Goal: Information Seeking & Learning: Find specific fact

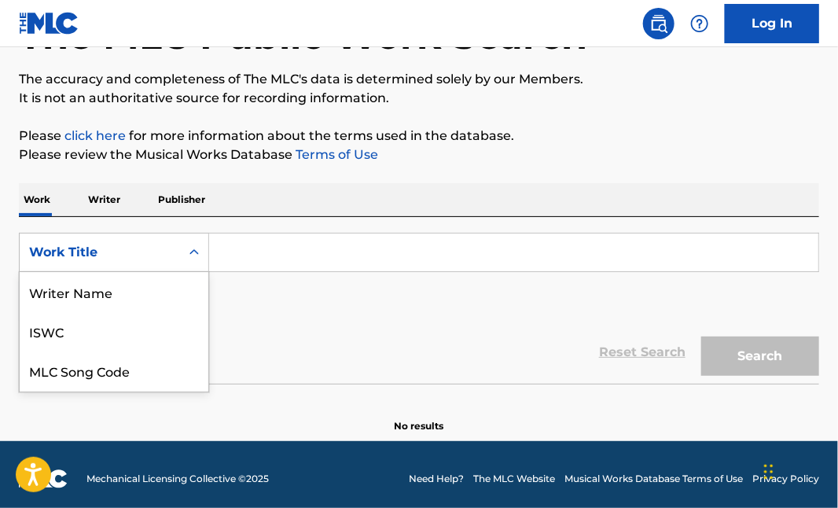
scroll to position [78, 0]
click at [173, 205] on p "Publisher" at bounding box center [181, 199] width 57 height 33
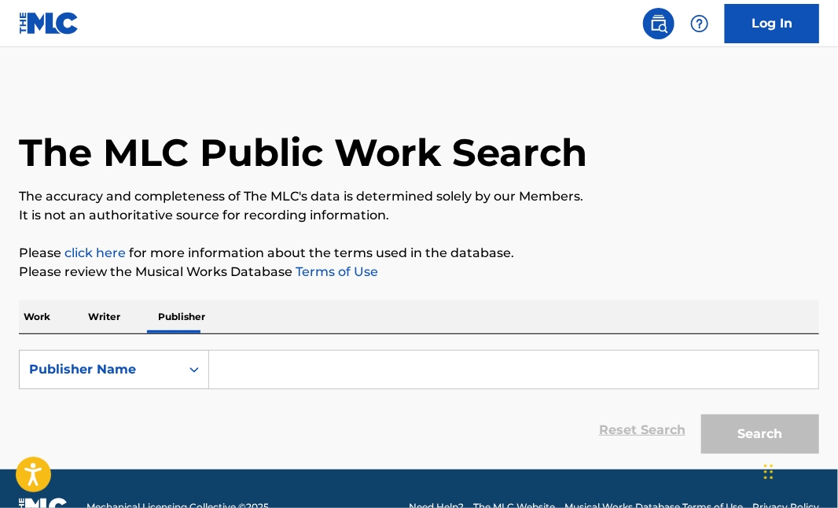
click at [264, 368] on input "Search Form" at bounding box center [513, 370] width 609 height 38
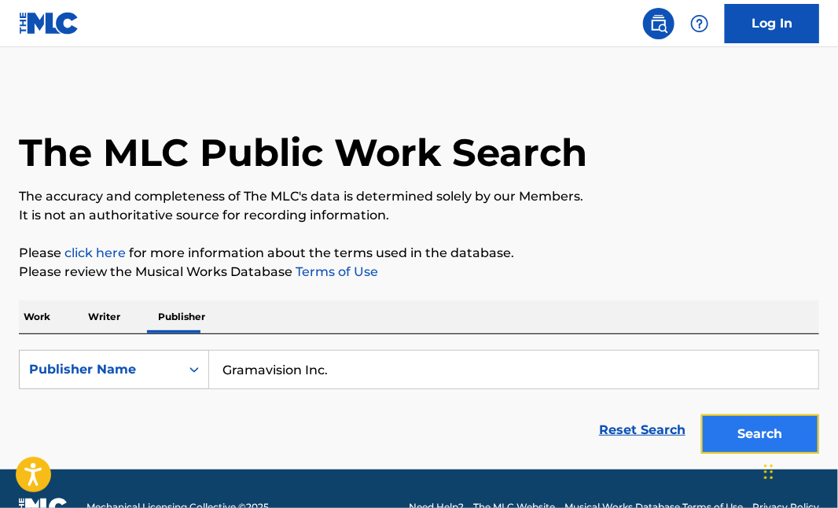
click at [728, 421] on button "Search" at bounding box center [760, 433] width 118 height 39
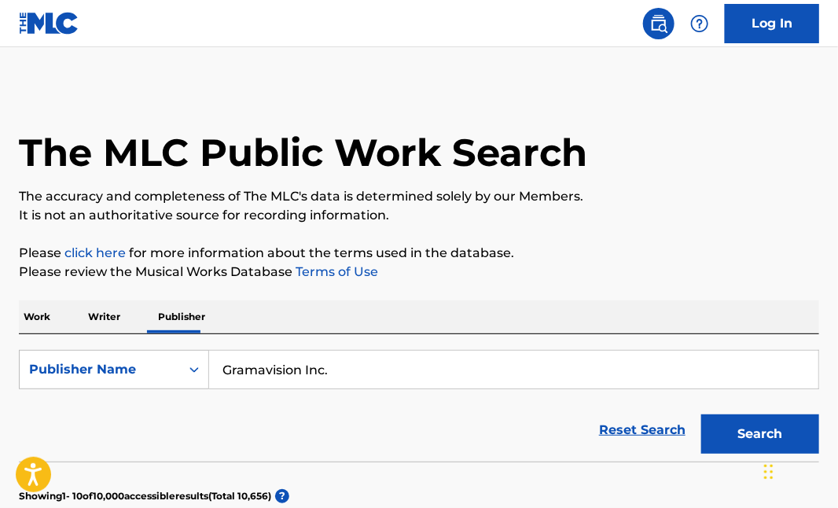
click at [339, 366] on input "Gramavision Inc." at bounding box center [513, 370] width 609 height 38
type input "One Foot Music, Inc."
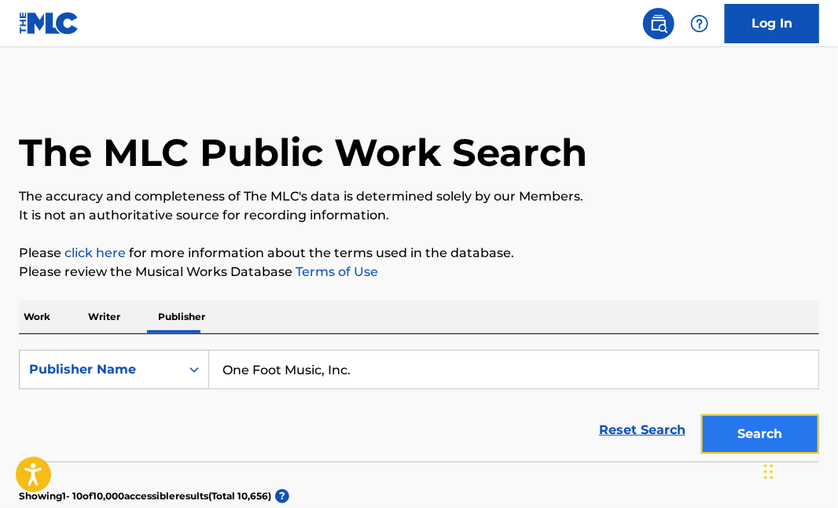
click at [705, 428] on button "Search" at bounding box center [760, 433] width 118 height 39
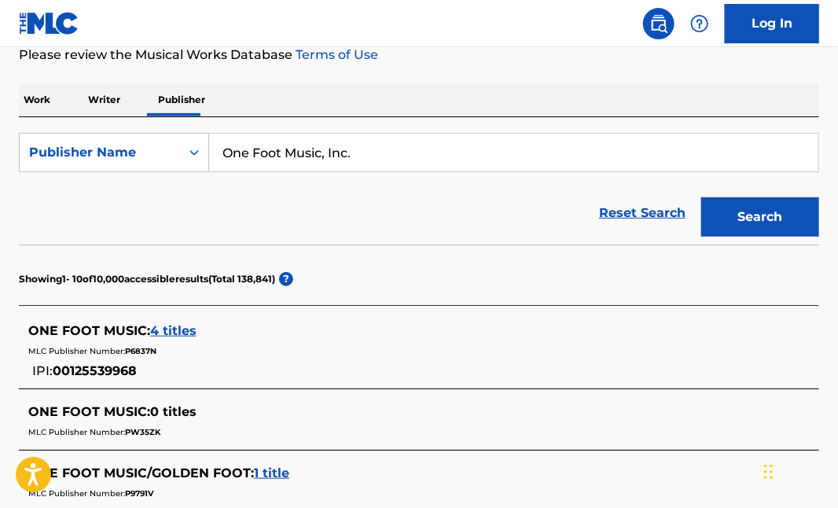
scroll to position [260, 0]
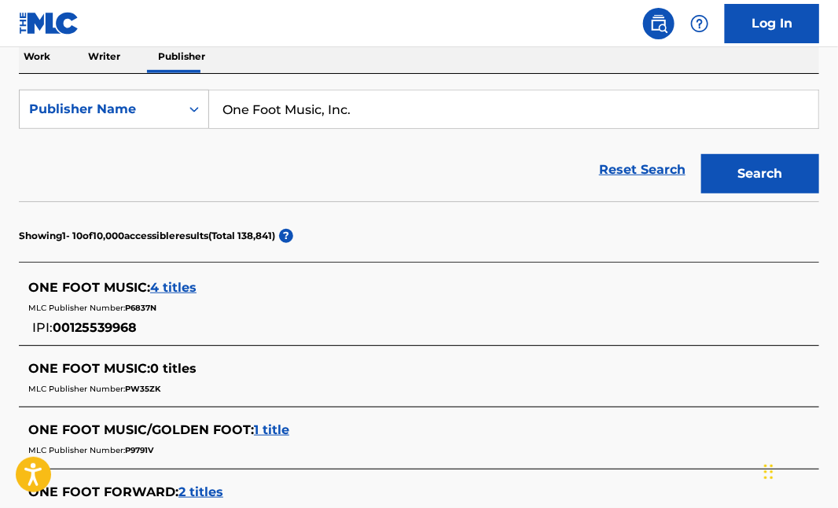
click at [160, 284] on span "4 titles" at bounding box center [173, 287] width 46 height 15
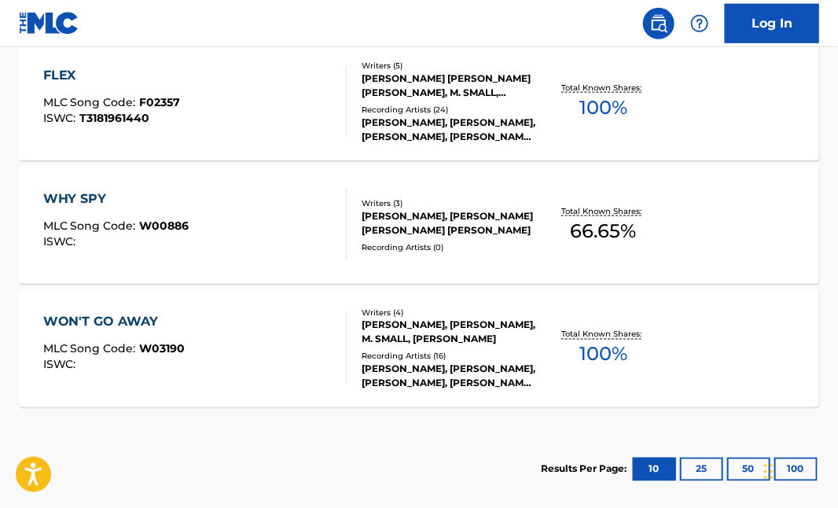
scroll to position [607, 0]
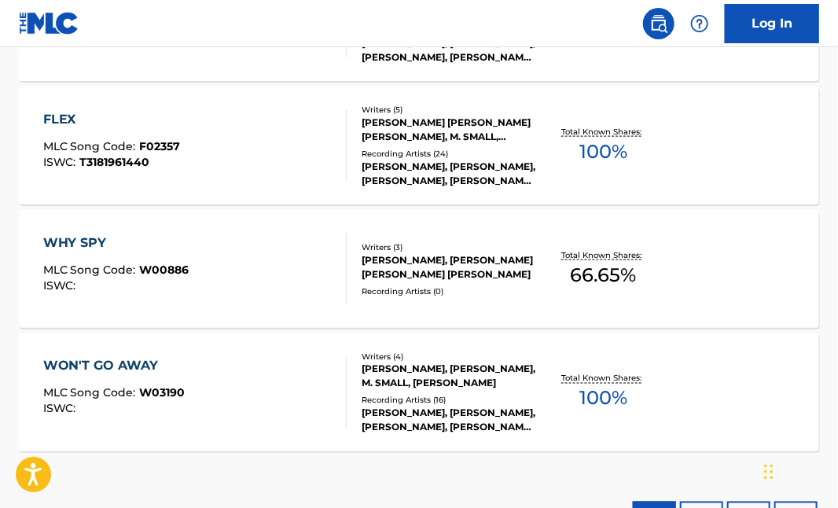
click at [187, 165] on div "FLEX MLC Song Code : F02357 ISWC : T3181961440" at bounding box center [195, 145] width 304 height 71
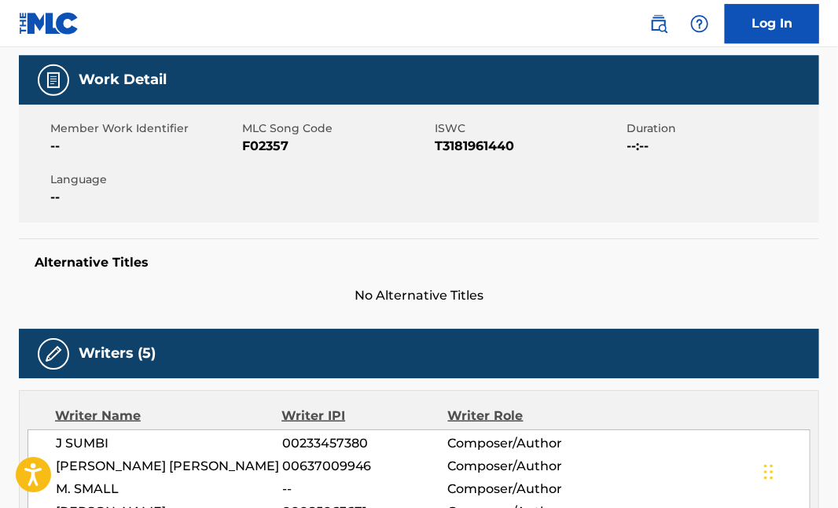
scroll to position [86, 0]
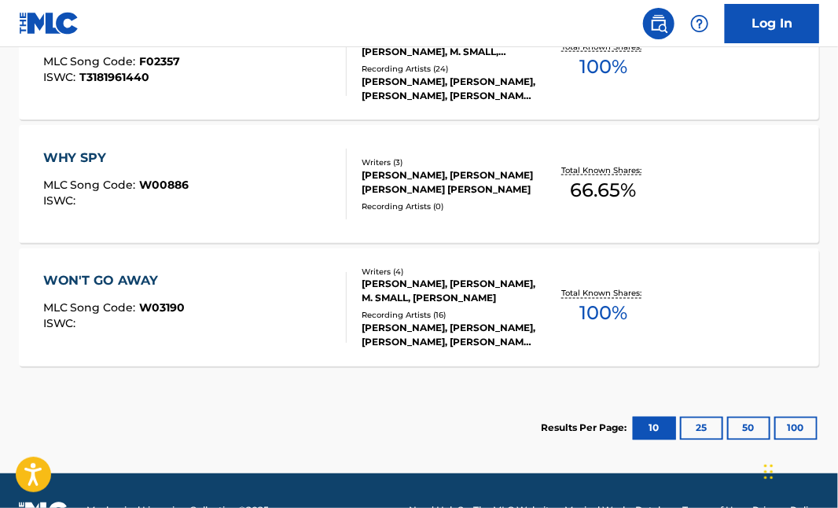
scroll to position [731, 0]
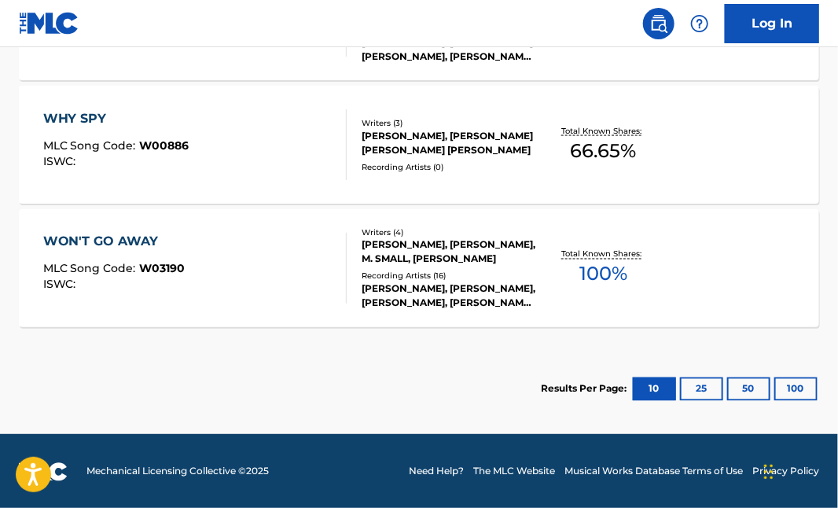
click at [213, 260] on div "WON'T GO AWAY MLC Song Code : W03190 ISWC :" at bounding box center [195, 268] width 304 height 71
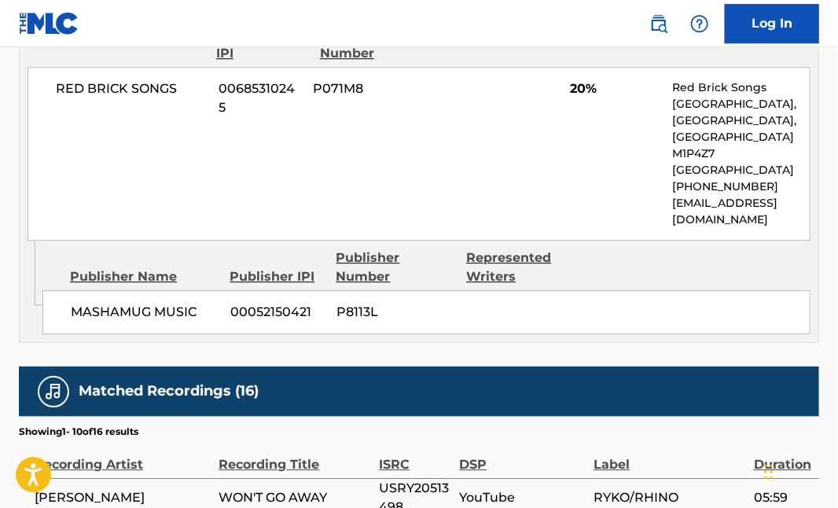
scroll to position [1475, 0]
